Goal: Information Seeking & Learning: Learn about a topic

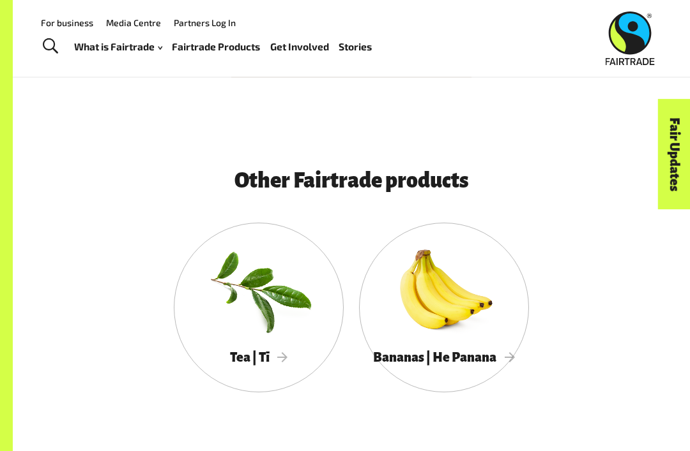
scroll to position [2651, 0]
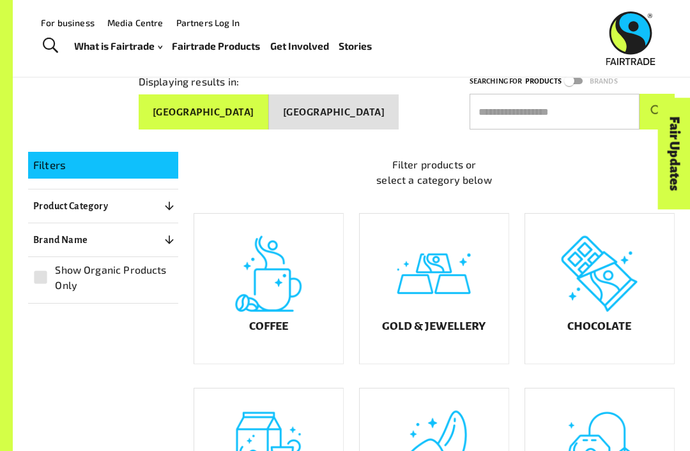
scroll to position [49, 0]
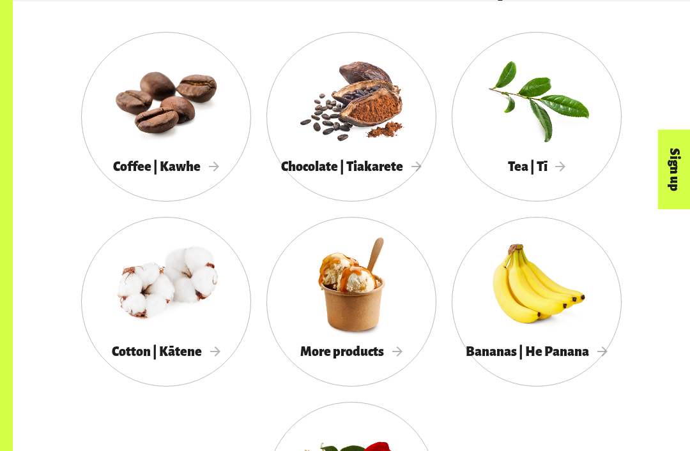
scroll to position [1004, 0]
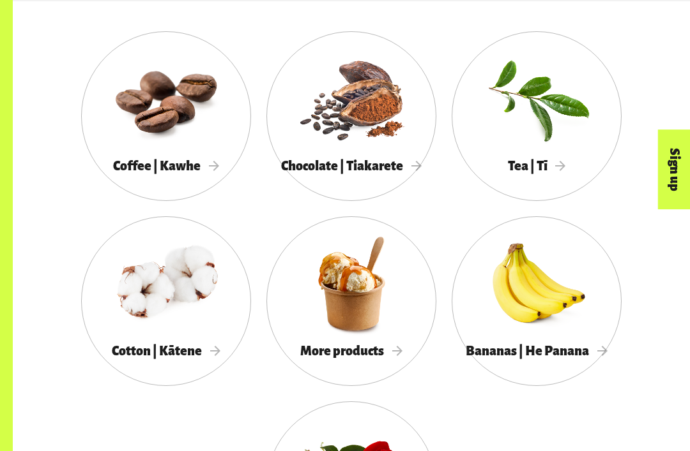
click at [372, 339] on div "More products" at bounding box center [351, 352] width 170 height 26
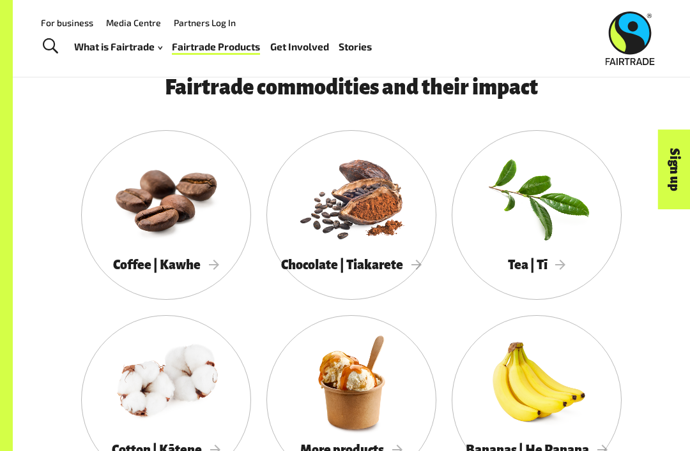
scroll to position [903, 0]
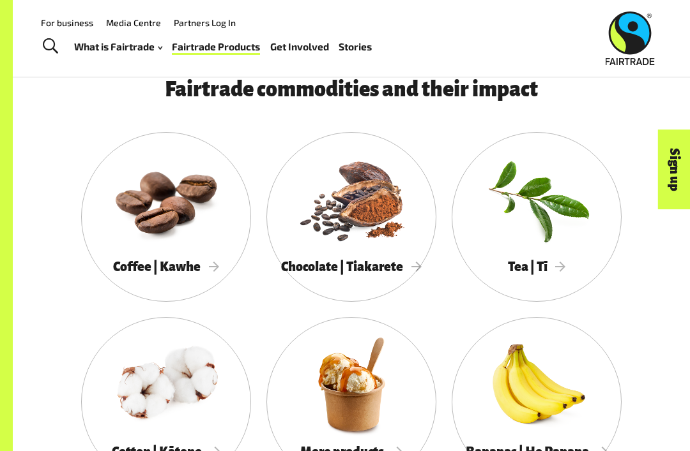
click at [560, 241] on div at bounding box center [536, 199] width 170 height 110
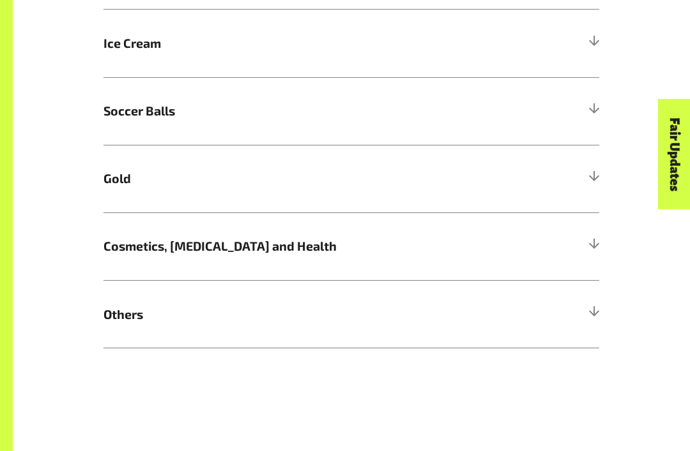
scroll to position [797, 0]
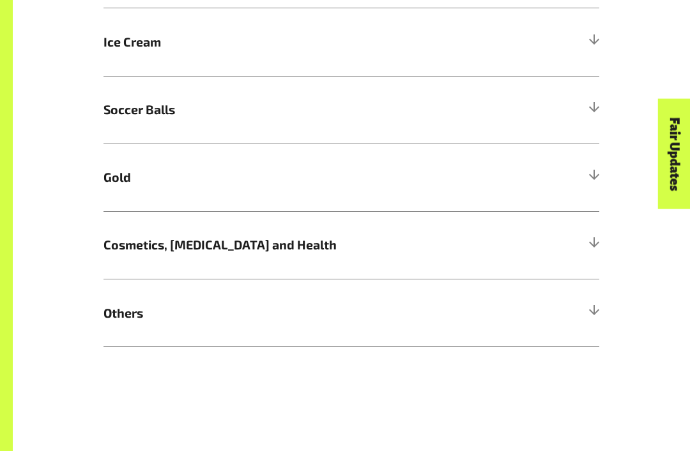
click at [594, 308] on div at bounding box center [592, 313] width 11 height 11
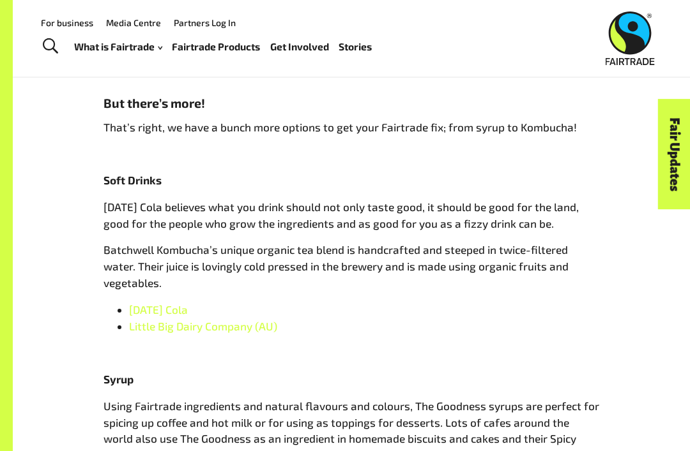
scroll to position [1052, 0]
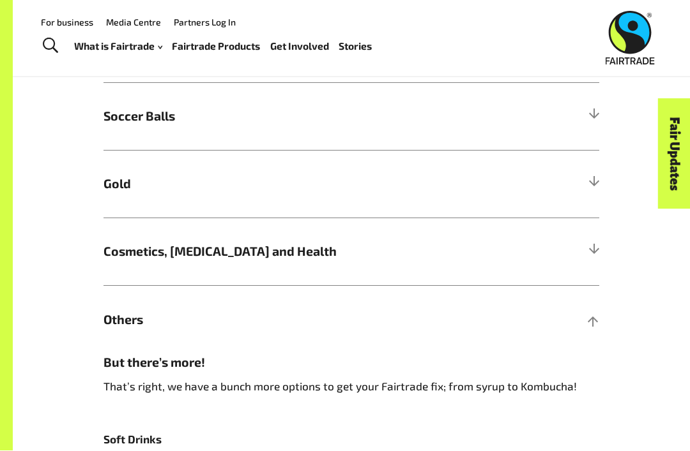
click at [494, 255] on h5 "Cosmetics, Skin Care and Health" at bounding box center [350, 252] width 495 height 68
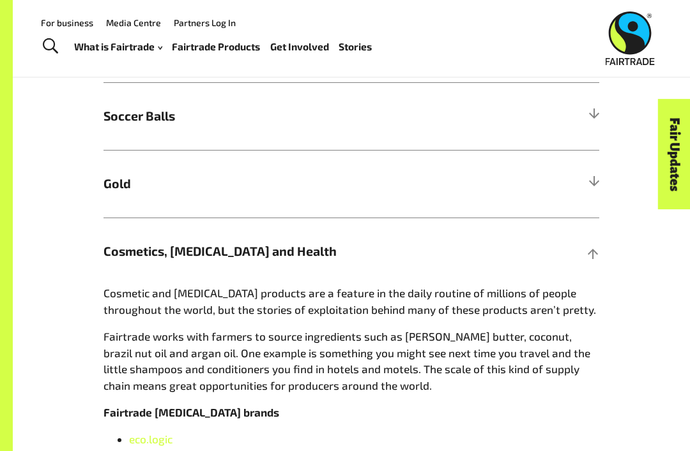
click at [478, 184] on h5 "Gold" at bounding box center [350, 184] width 495 height 68
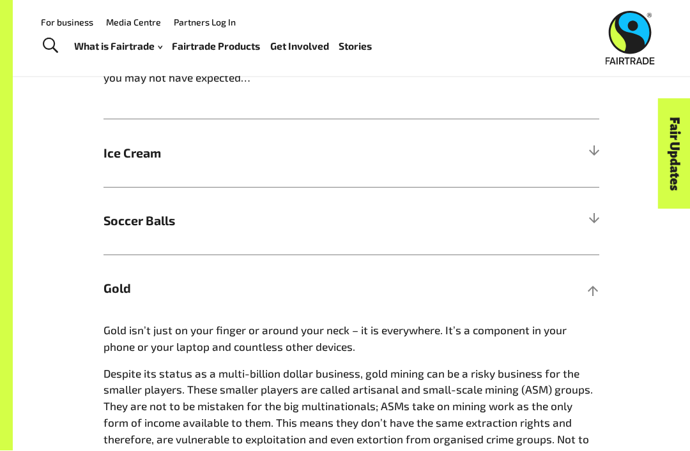
click at [446, 216] on span "Soccer Balls" at bounding box center [289, 221] width 372 height 19
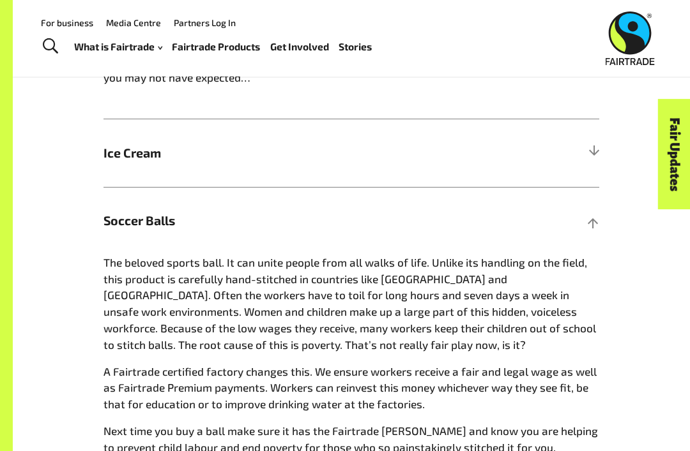
click at [467, 228] on h5 "Soccer Balls" at bounding box center [350, 221] width 495 height 68
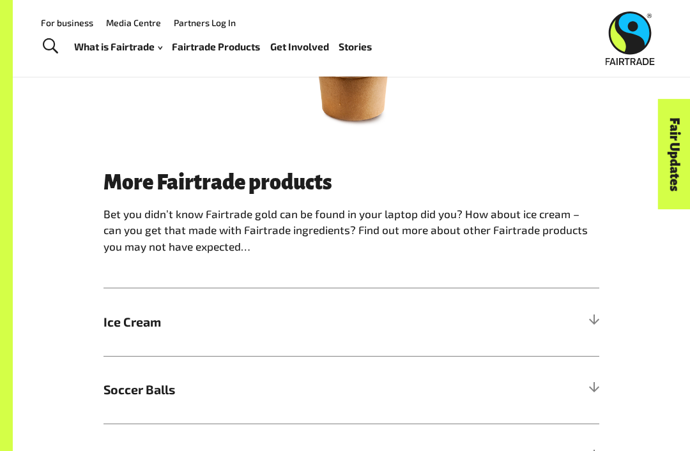
scroll to position [501, 0]
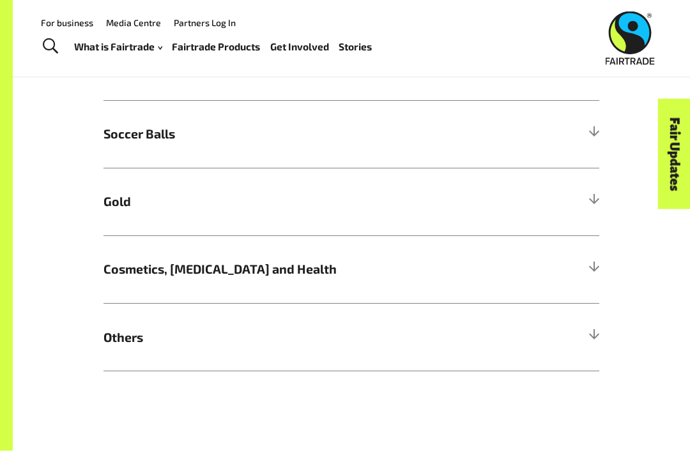
click at [356, 313] on h5 "Others" at bounding box center [350, 338] width 495 height 68
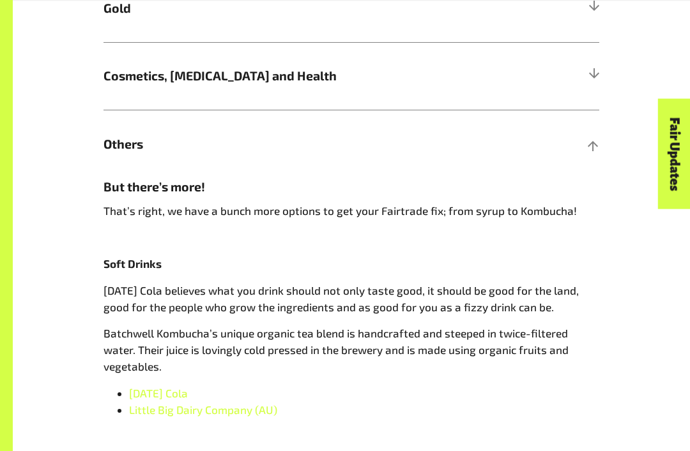
scroll to position [967, 0]
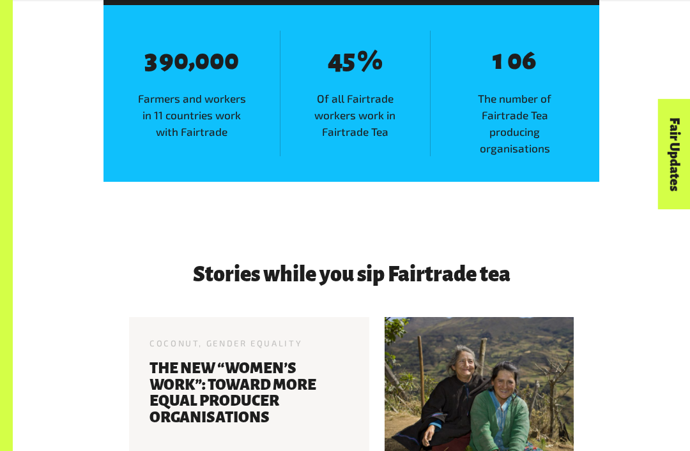
scroll to position [1488, 0]
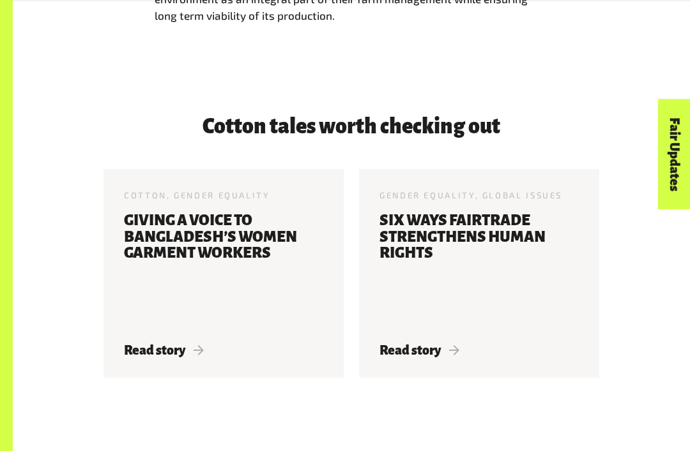
scroll to position [2572, 0]
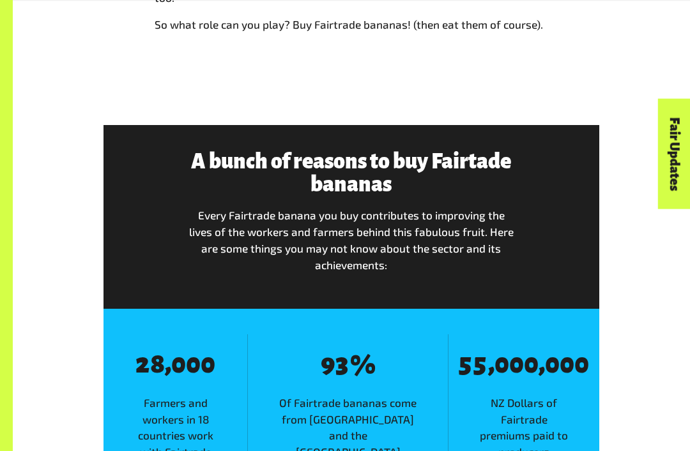
scroll to position [1373, 0]
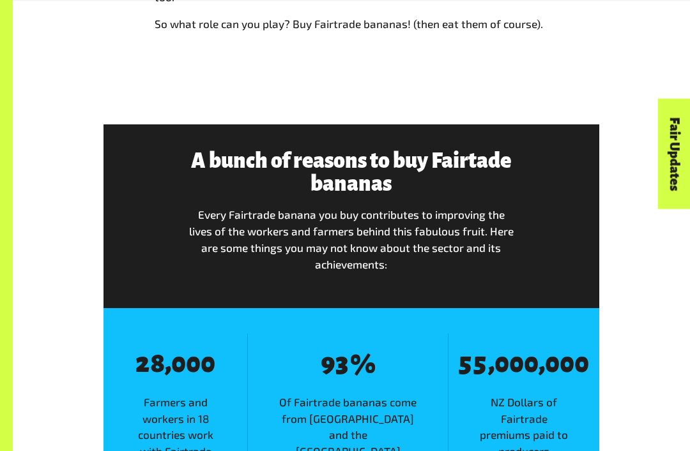
click at [441, 437] on div "8 2 8 8 , 8 0 8 0 8 0 Farmers and workers in 18 countries work with Fairtrade 8…" at bounding box center [350, 397] width 495 height 177
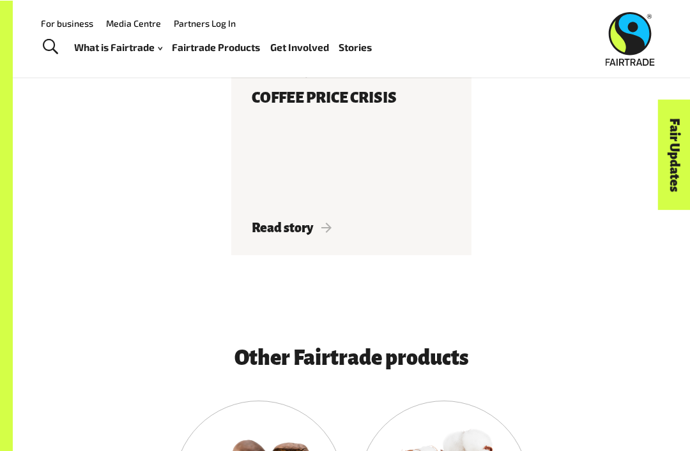
scroll to position [2168, 0]
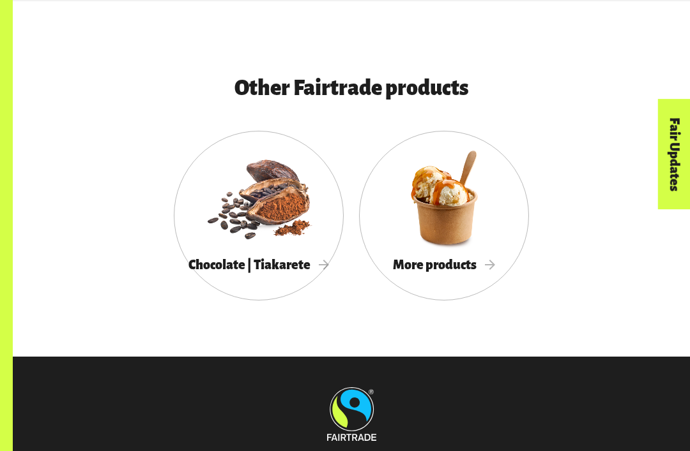
scroll to position [2761, 0]
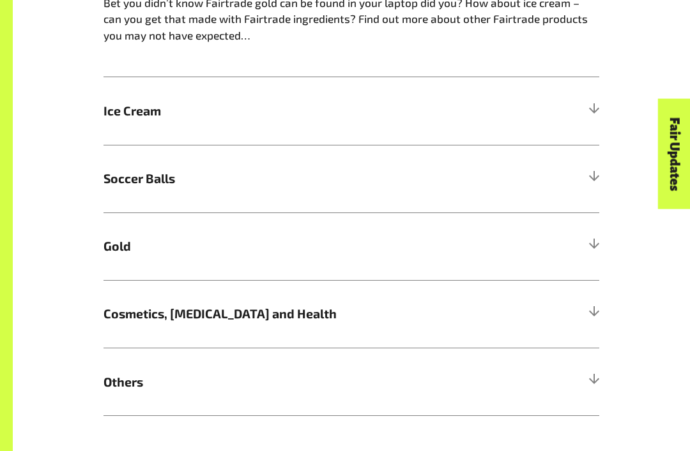
scroll to position [730, 0]
click at [487, 312] on h5 "Cosmetics, Skin Care and Health" at bounding box center [350, 314] width 495 height 68
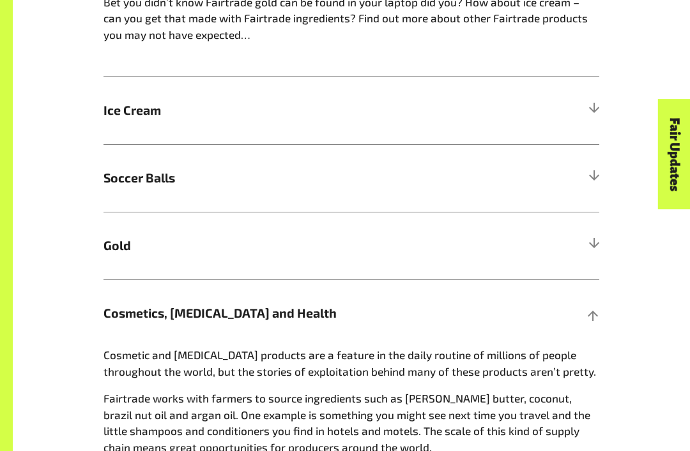
click at [488, 312] on h5 "Cosmetics, Skin Care and Health" at bounding box center [350, 314] width 495 height 68
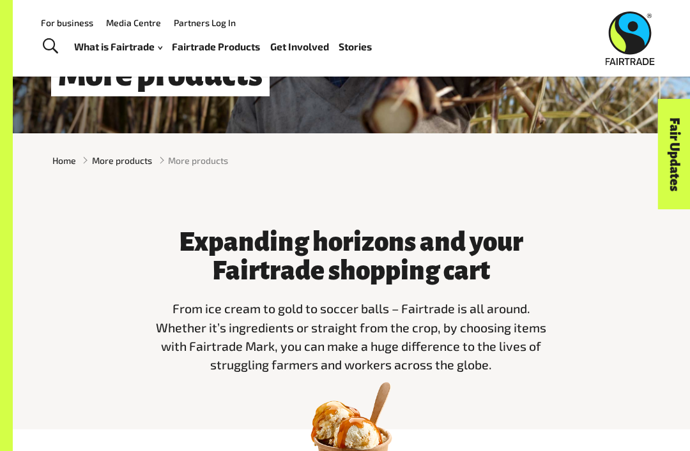
scroll to position [116, 0]
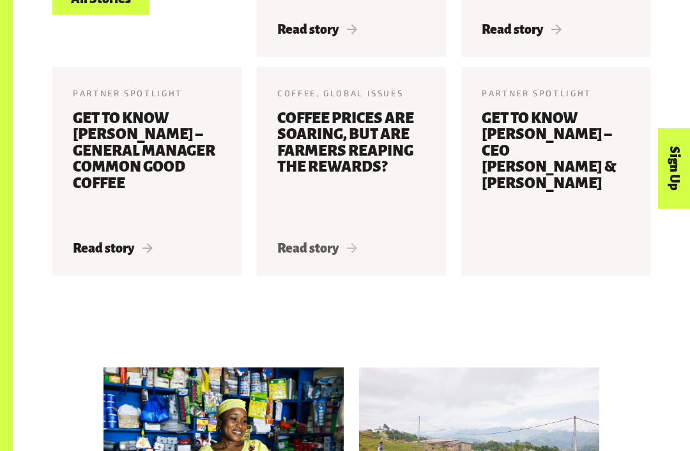
scroll to position [2662, 0]
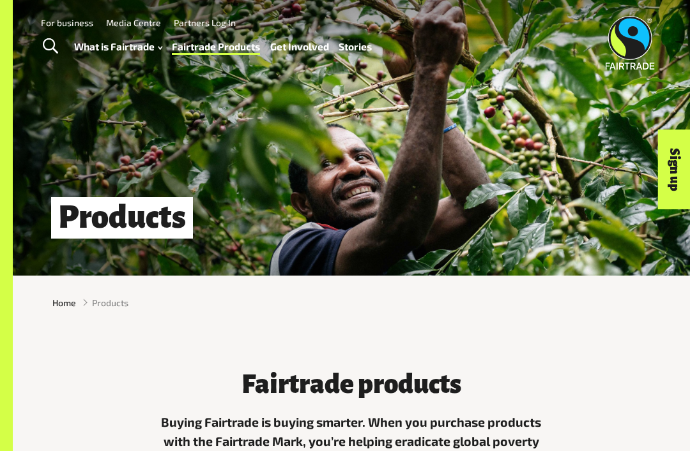
click at [520, 6] on div "Menu For business Media Centre Partners Log In What is Fairtrade How Fairtrade …" at bounding box center [345, 43] width 690 height 86
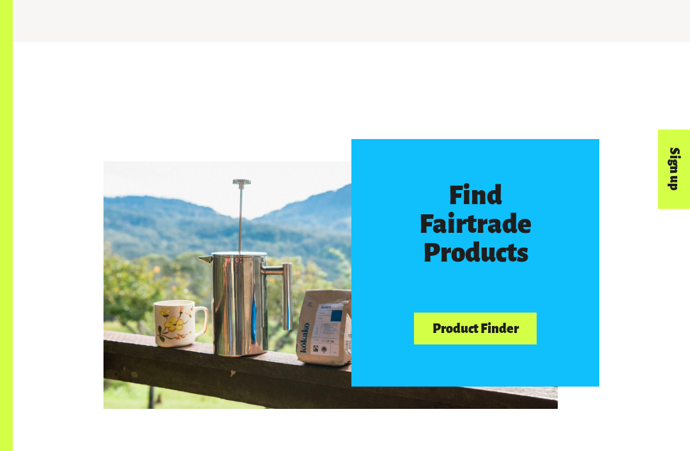
scroll to position [488, 0]
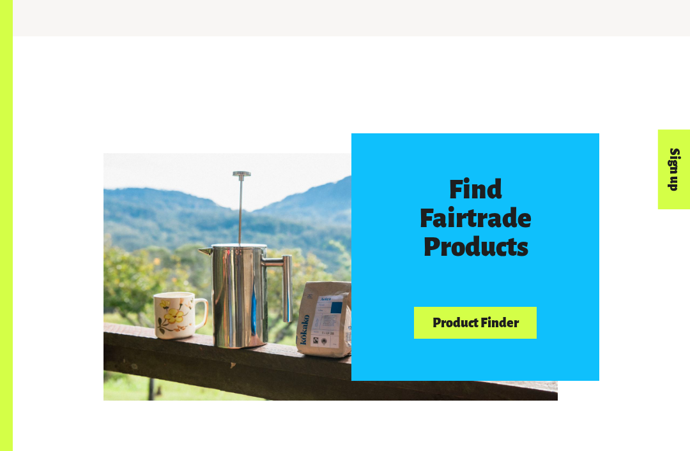
click at [504, 313] on link "Product Finder" at bounding box center [475, 323] width 123 height 33
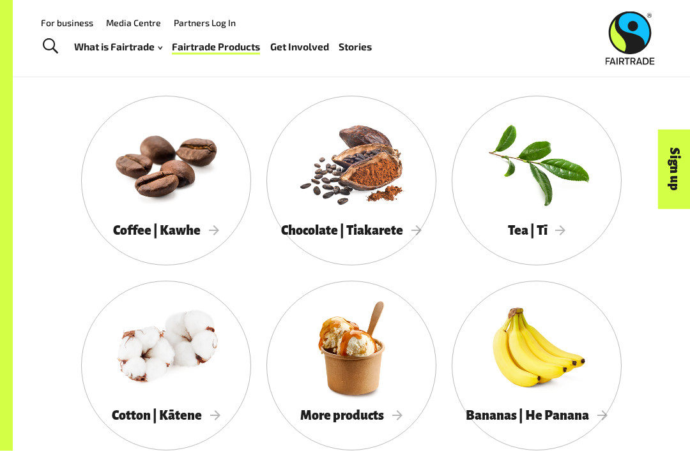
scroll to position [939, 0]
click at [557, 183] on div at bounding box center [536, 163] width 170 height 110
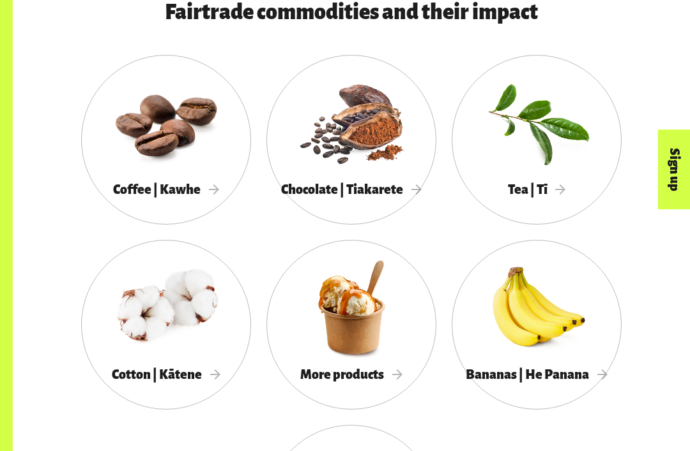
click at [187, 349] on div at bounding box center [166, 307] width 170 height 110
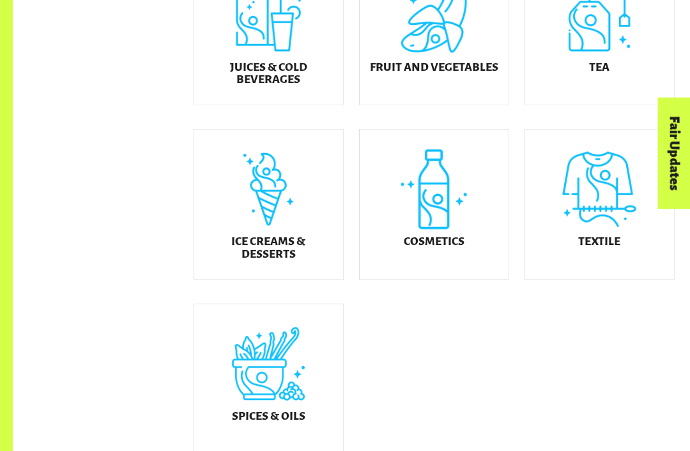
scroll to position [564, 0]
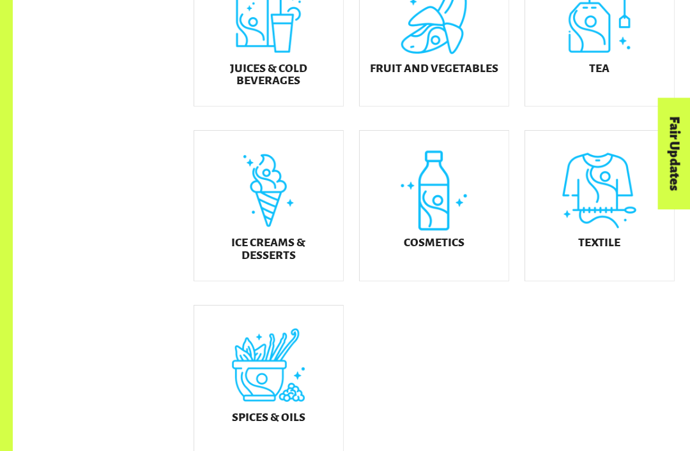
click at [612, 56] on div "Tea" at bounding box center [599, 31] width 149 height 150
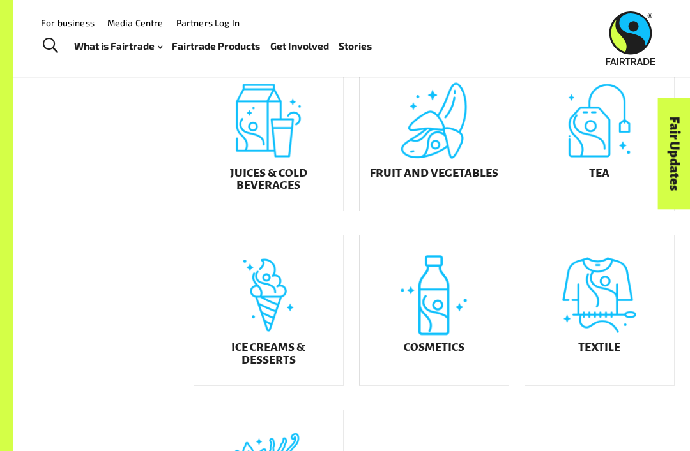
scroll to position [460, 0]
click at [615, 308] on div "Textile" at bounding box center [599, 310] width 149 height 150
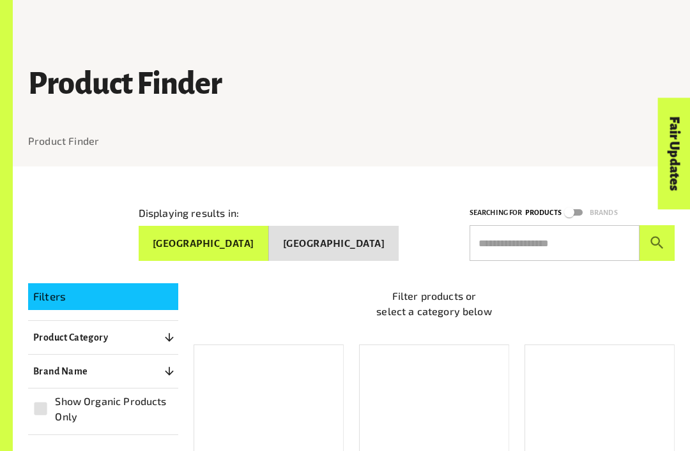
scroll to position [460, 0]
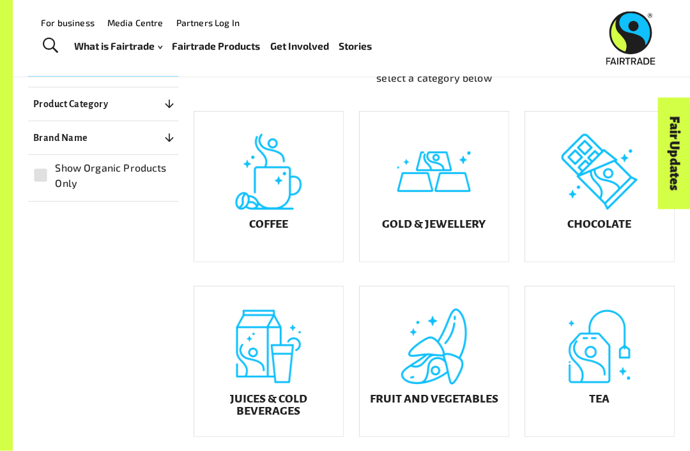
click at [486, 372] on div "Fruit and Vegetables" at bounding box center [433, 362] width 149 height 150
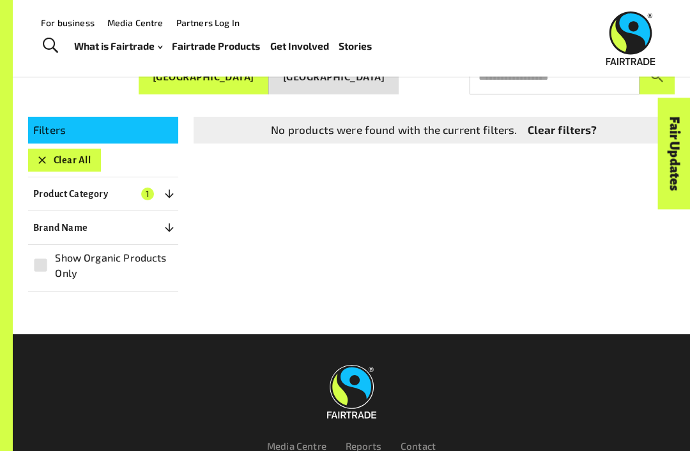
scroll to position [139, 0]
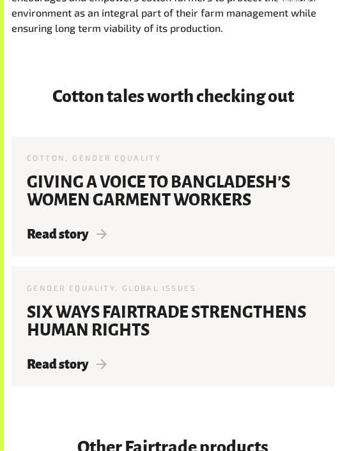
scroll to position [2451, 0]
click at [55, 177] on h3 "Giving a voice to Bangladesh’s Women Garment Workers" at bounding box center [173, 192] width 292 height 36
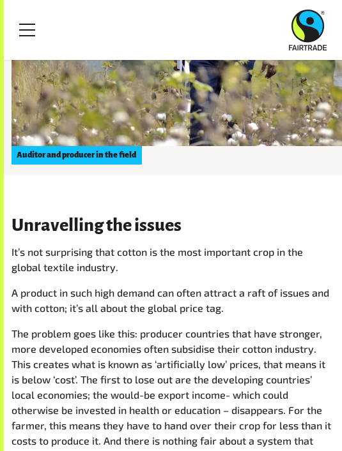
scroll to position [1128, 0]
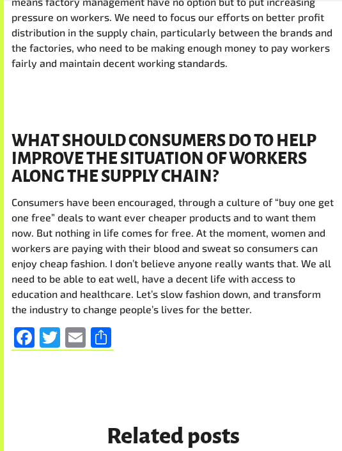
scroll to position [1560, 0]
